Goal: Find specific page/section: Find specific page/section

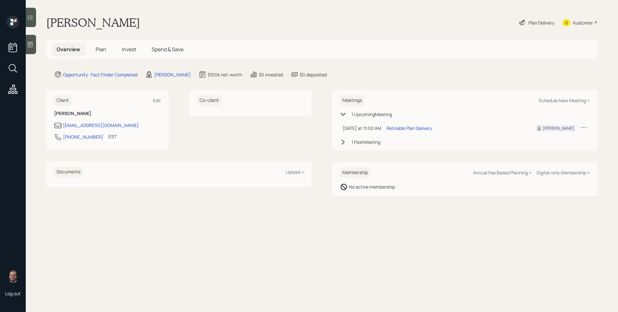
click at [96, 50] on span "Plan" at bounding box center [101, 49] width 11 height 7
